Goal: Task Accomplishment & Management: Manage account settings

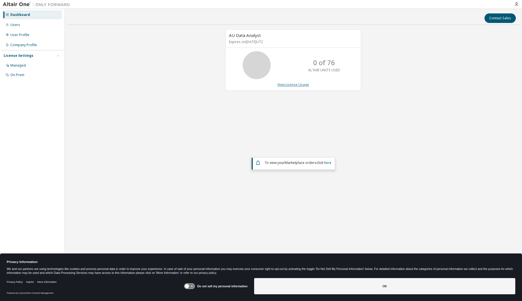
click at [280, 85] on link "View License Usage" at bounding box center [294, 84] width 32 height 5
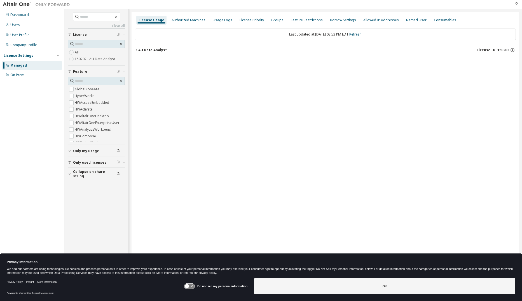
click at [160, 50] on div "AU Data Analyst" at bounding box center [152, 50] width 29 height 4
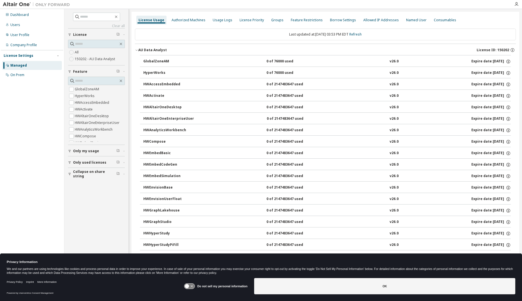
click at [160, 50] on div "AU Data Analyst" at bounding box center [152, 50] width 29 height 4
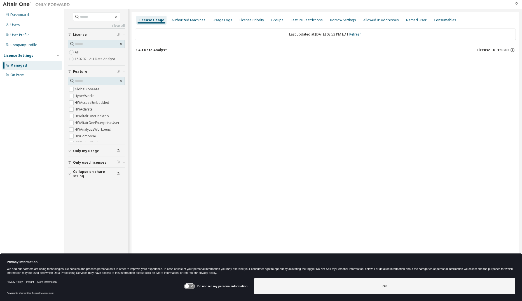
click at [160, 50] on div "AU Data Analyst" at bounding box center [152, 50] width 29 height 4
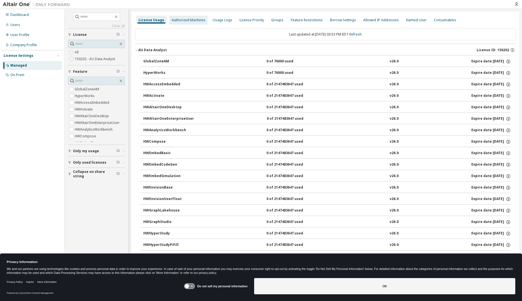
click at [194, 20] on div "Authorized Machines" at bounding box center [189, 20] width 34 height 4
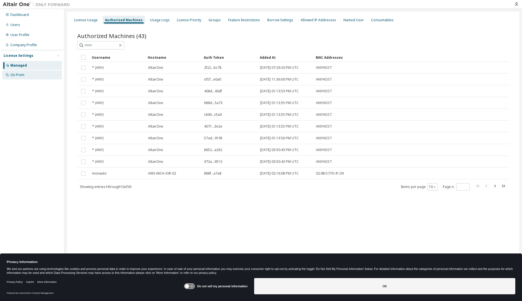
click at [22, 76] on div "On Prem" at bounding box center [17, 75] width 14 height 4
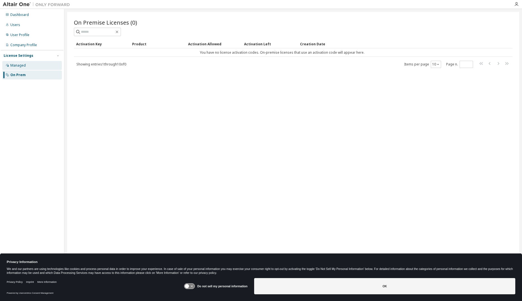
click at [27, 68] on div "Managed" at bounding box center [32, 65] width 60 height 9
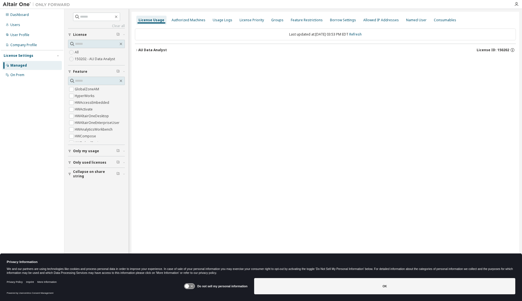
click at [97, 152] on span "Only my usage" at bounding box center [86, 151] width 26 height 4
click at [136, 50] on icon "button" at bounding box center [136, 49] width 3 height 3
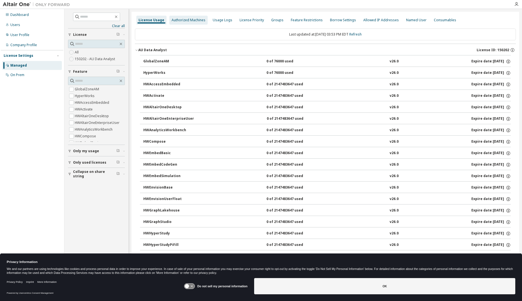
click at [192, 21] on div "Authorized Machines" at bounding box center [189, 20] width 34 height 4
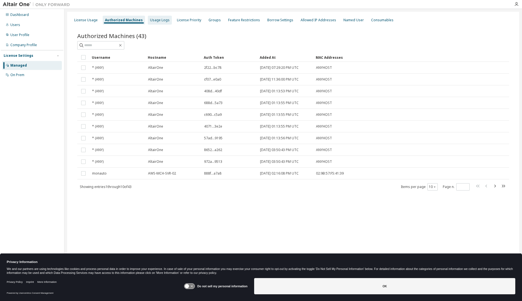
click at [158, 22] on div "Usage Logs" at bounding box center [160, 20] width 20 height 4
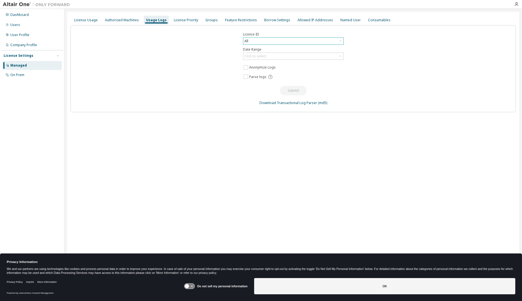
click at [273, 41] on div "All" at bounding box center [293, 41] width 100 height 7
click at [402, 55] on div "Licence ID All All 83456 - AU Data Analyst (Expired) 150202 - AU Data Analyst 8…" at bounding box center [294, 68] width 446 height 87
click at [286, 54] on div "Click to select" at bounding box center [293, 56] width 100 height 7
click at [272, 78] on li "Year to date" at bounding box center [293, 79] width 99 height 7
click at [269, 77] on icon at bounding box center [270, 77] width 4 height 4
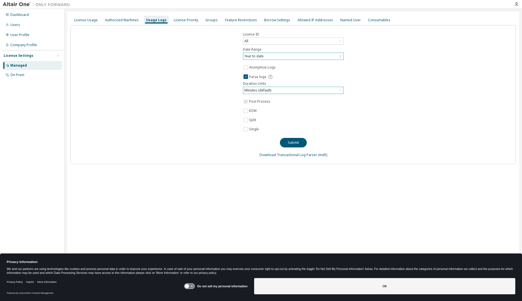
click at [258, 91] on div "Minutes (default)" at bounding box center [258, 90] width 29 height 6
click at [260, 113] on li "Hours" at bounding box center [293, 113] width 99 height 7
click at [293, 144] on button "Submit" at bounding box center [293, 143] width 27 height 10
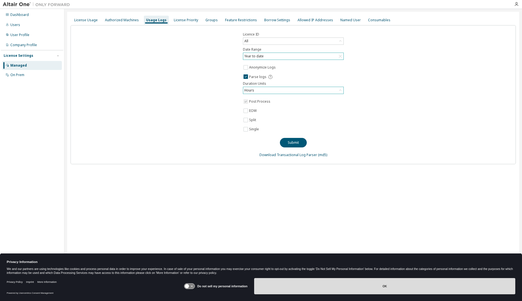
click at [327, 289] on button "OK" at bounding box center [384, 286] width 261 height 16
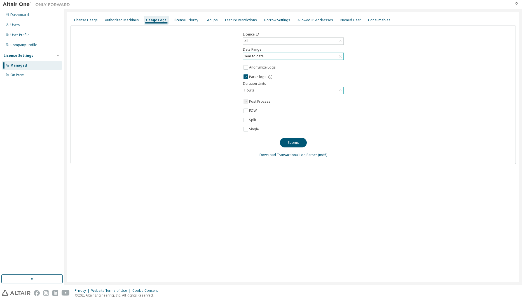
click at [289, 138] on div "Submit" at bounding box center [293, 141] width 27 height 14
click at [289, 141] on button "Submit" at bounding box center [293, 143] width 27 height 10
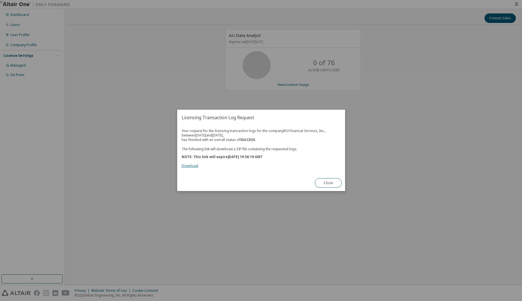
click at [193, 166] on link "Download" at bounding box center [190, 166] width 17 height 5
